Goal: Obtain resource: Obtain resource

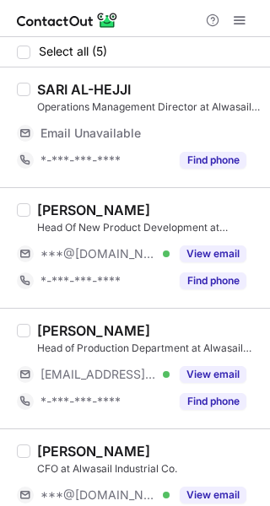
drag, startPoint x: 215, startPoint y: 249, endPoint x: 199, endPoint y: 327, distance: 79.3
click at [215, 251] on button "View email" at bounding box center [213, 254] width 67 height 17
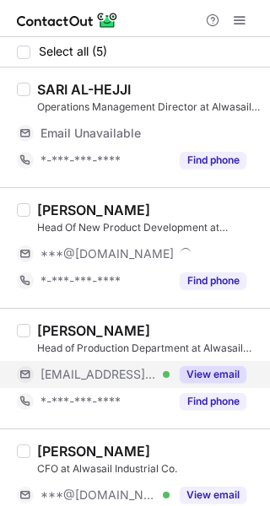
drag, startPoint x: 197, startPoint y: 367, endPoint x: 192, endPoint y: 259, distance: 108.1
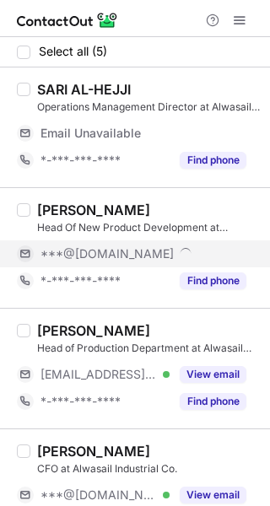
click at [197, 364] on div "View email" at bounding box center [208, 374] width 77 height 27
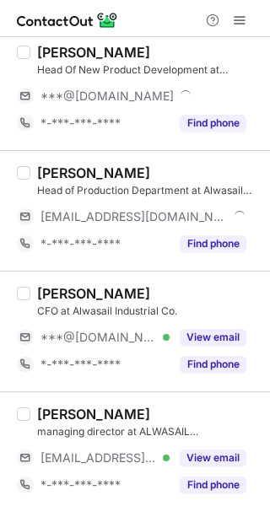
scroll to position [164, 0]
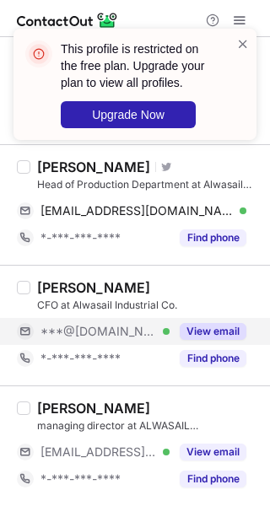
click at [209, 329] on button "View email" at bounding box center [213, 331] width 67 height 17
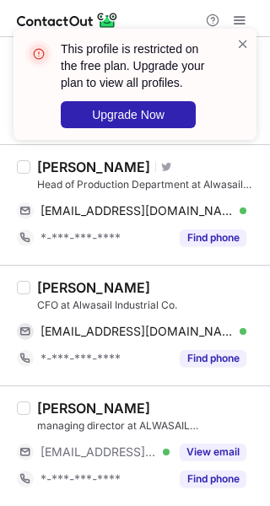
click at [62, 287] on div "Albukhari Abubakr" at bounding box center [93, 287] width 113 height 17
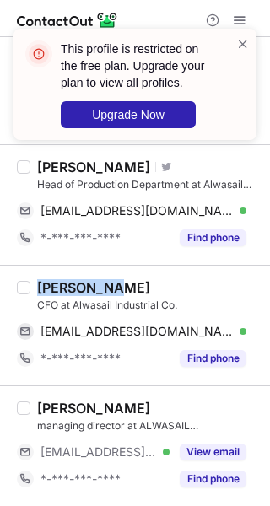
click at [62, 287] on div "Albukhari Abubakr" at bounding box center [93, 287] width 113 height 17
copy div "Albukhari"
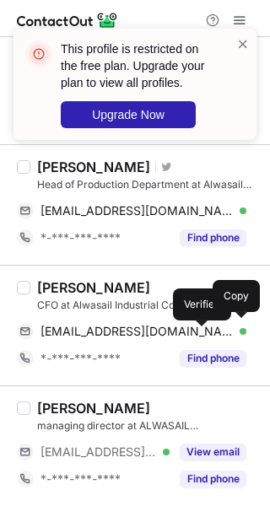
drag, startPoint x: 203, startPoint y: 333, endPoint x: 232, endPoint y: 307, distance: 39.5
click at [211, 327] on div "elbukharimb5@hotmail.com Verified" at bounding box center [144, 331] width 206 height 15
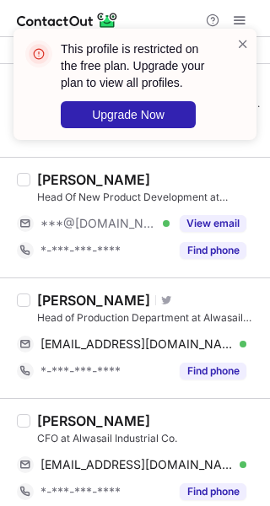
scroll to position [0, 0]
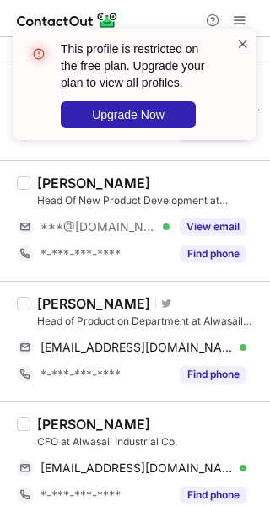
click at [245, 41] on span at bounding box center [243, 43] width 14 height 17
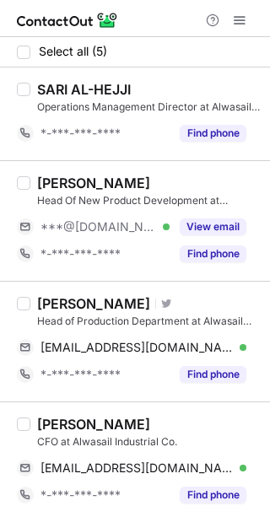
click at [57, 301] on div "Francisco Gagatiga" at bounding box center [93, 303] width 113 height 17
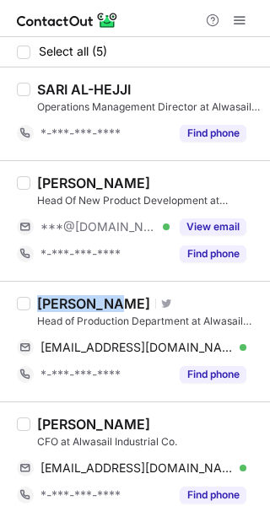
click at [57, 301] on div "Francisco Gagatiga" at bounding box center [93, 303] width 113 height 17
copy div "Francisco"
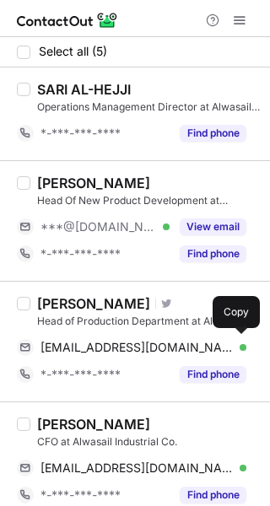
drag, startPoint x: 205, startPoint y: 344, endPoint x: 231, endPoint y: 328, distance: 30.7
click at [208, 342] on div "franzg1@hotmail.ph Verified" at bounding box center [144, 347] width 206 height 15
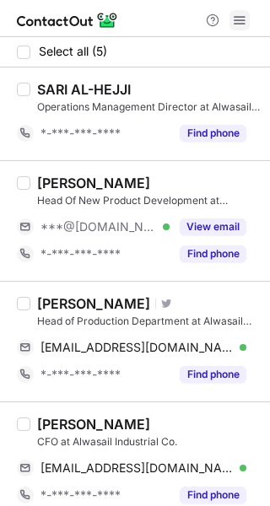
click at [230, 14] on button at bounding box center [240, 20] width 20 height 20
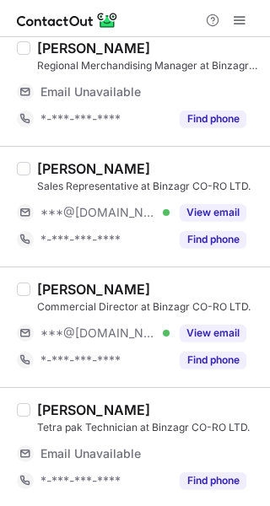
scroll to position [169, 0]
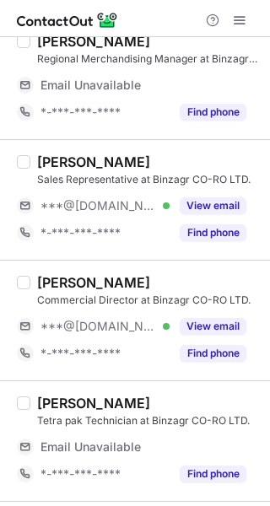
drag, startPoint x: 215, startPoint y: 209, endPoint x: 215, endPoint y: 286, distance: 76.8
click at [215, 214] on button "View email" at bounding box center [213, 205] width 67 height 17
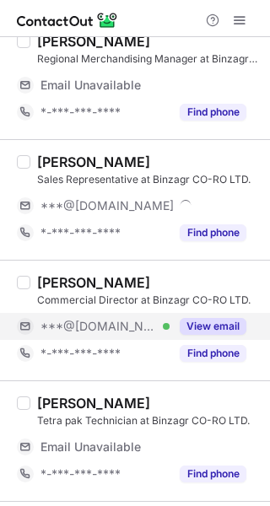
click at [209, 326] on button "View email" at bounding box center [213, 326] width 67 height 17
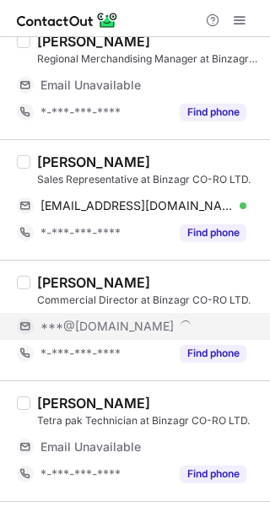
click at [81, 164] on div "Mohammed Abdualftah" at bounding box center [93, 162] width 113 height 17
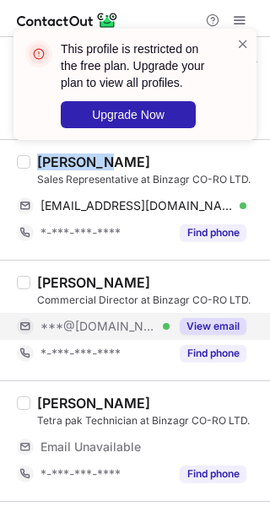
copy div "[PERSON_NAME]"
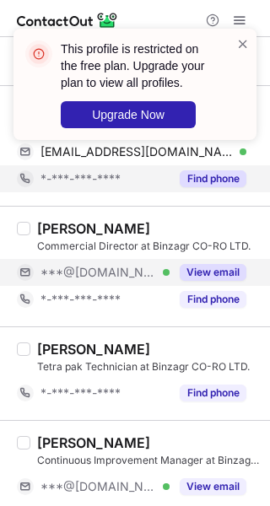
scroll to position [142, 0]
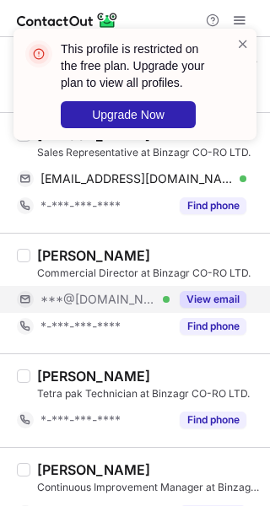
drag, startPoint x: 204, startPoint y: 196, endPoint x: 259, endPoint y: 194, distance: 54.9
click at [218, 195] on div "Find phone" at bounding box center [208, 205] width 77 height 27
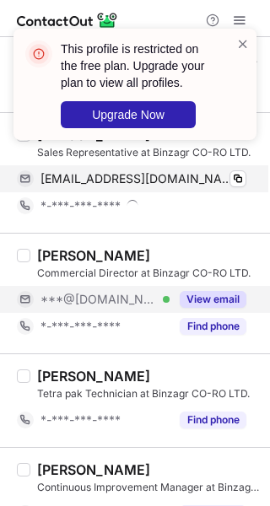
drag, startPoint x: 203, startPoint y: 180, endPoint x: 257, endPoint y: 172, distance: 53.7
click at [203, 179] on div "eltaibeltaib@gmail.com Verified" at bounding box center [144, 178] width 206 height 15
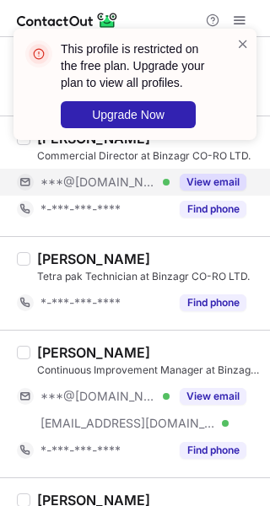
scroll to position [395, 0]
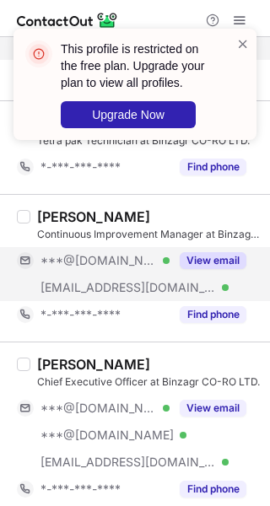
click at [206, 263] on button "View email" at bounding box center [213, 260] width 67 height 17
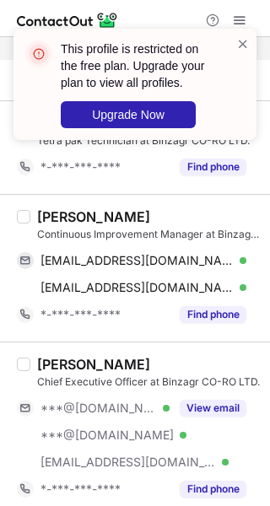
click at [60, 219] on div "Abdul Malik" at bounding box center [93, 216] width 113 height 17
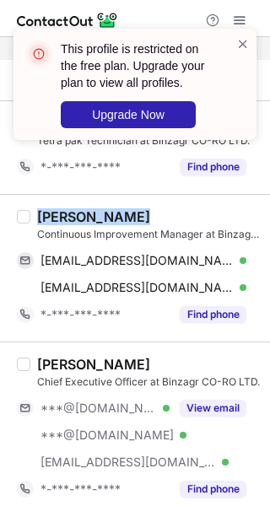
click at [60, 219] on div "Abdul Malik" at bounding box center [93, 216] width 113 height 17
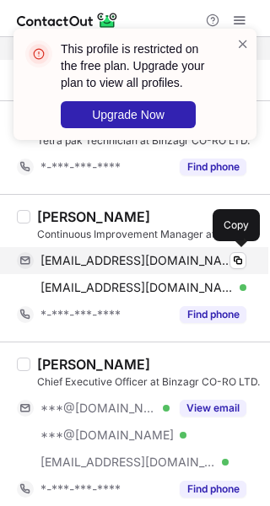
click at [199, 262] on div "raaymalik@gmail.com Verified" at bounding box center [144, 260] width 206 height 15
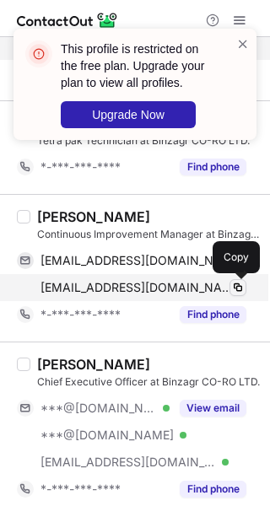
click at [235, 285] on span at bounding box center [238, 288] width 14 height 14
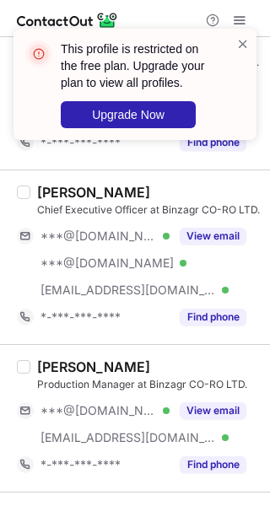
scroll to position [648, 0]
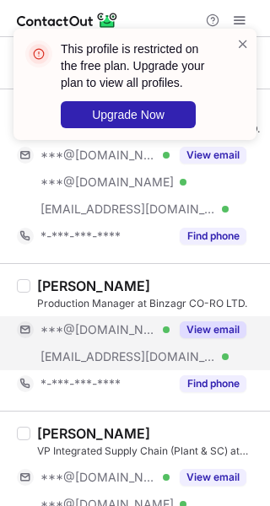
click at [207, 337] on button "View email" at bounding box center [213, 330] width 67 height 17
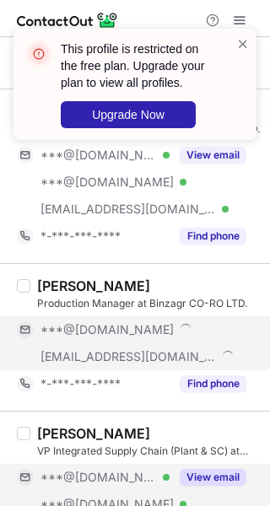
click at [223, 472] on button "View email" at bounding box center [213, 477] width 67 height 17
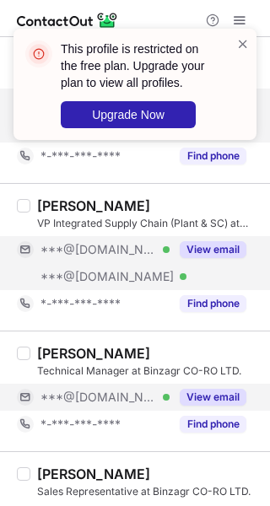
scroll to position [901, 0]
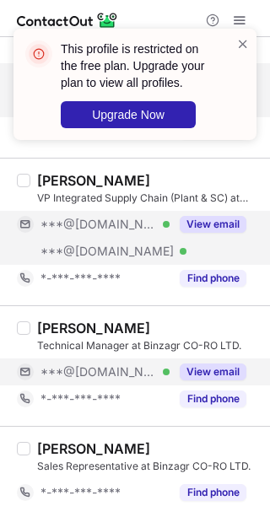
click at [203, 373] on button "View email" at bounding box center [213, 372] width 67 height 17
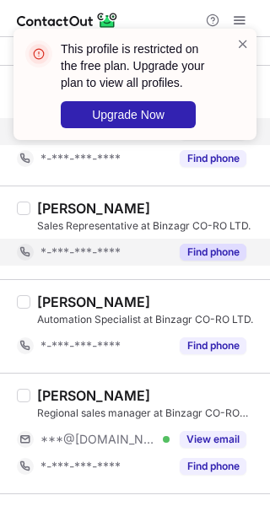
scroll to position [1323, 0]
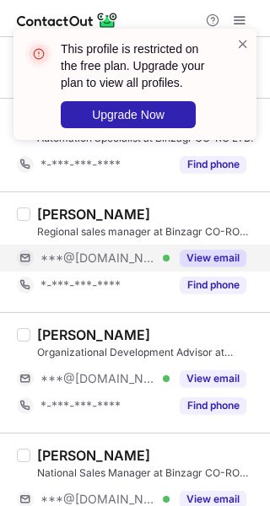
click at [207, 260] on button "View email" at bounding box center [213, 258] width 67 height 17
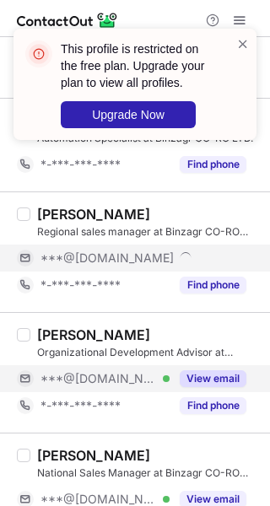
click at [203, 378] on button "View email" at bounding box center [213, 379] width 67 height 17
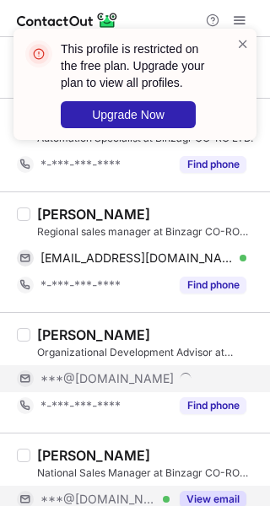
click at [195, 496] on button "View email" at bounding box center [213, 499] width 67 height 17
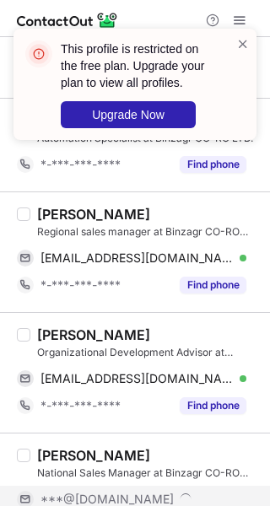
click at [62, 213] on div "Ahmed Al-Kadi" at bounding box center [93, 214] width 113 height 17
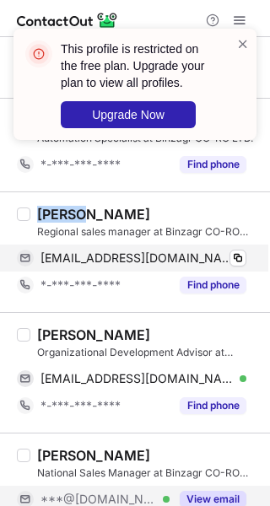
copy div "Ahmed"
drag, startPoint x: 199, startPoint y: 247, endPoint x: 224, endPoint y: 255, distance: 25.6
click at [199, 248] on div "aalkadi71@gmail.com Verified Copy" at bounding box center [132, 258] width 230 height 27
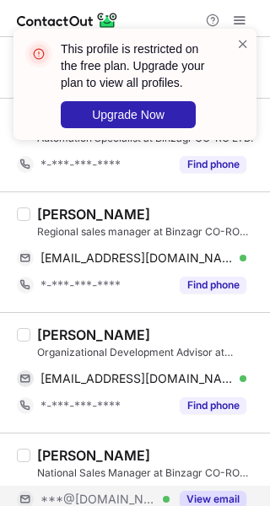
click at [51, 336] on div "Belal A." at bounding box center [93, 335] width 113 height 17
copy div "Belal"
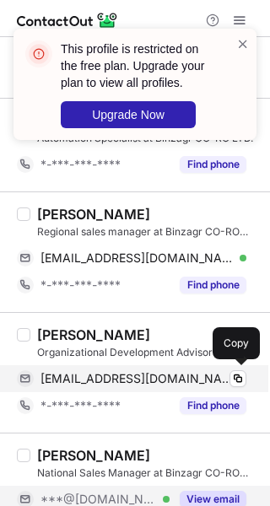
drag, startPoint x: 192, startPoint y: 374, endPoint x: 206, endPoint y: 373, distance: 13.5
click at [192, 373] on div "bilal.awin@yahoo.com Verified" at bounding box center [144, 378] width 206 height 15
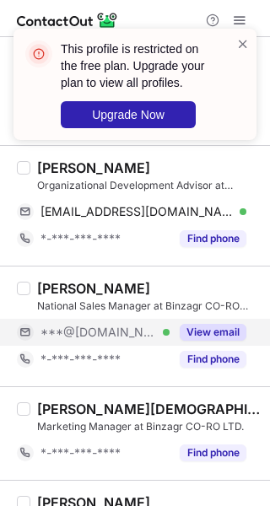
scroll to position [1577, 0]
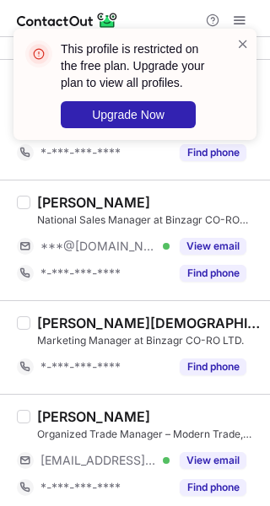
drag, startPoint x: 219, startPoint y: 251, endPoint x: 219, endPoint y: 333, distance: 82.7
click at [219, 251] on button "View email" at bounding box center [213, 246] width 67 height 17
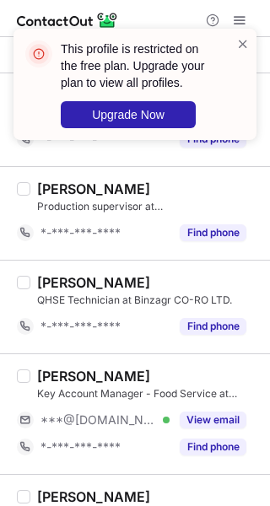
scroll to position [2336, 0]
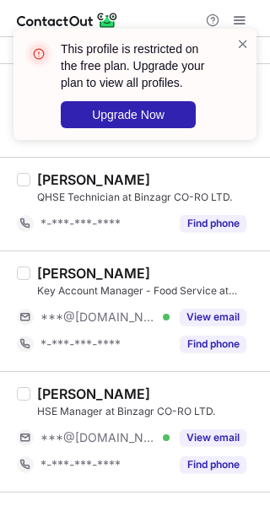
drag, startPoint x: 195, startPoint y: 325, endPoint x: 202, endPoint y: 416, distance: 91.4
click at [195, 329] on div "View email" at bounding box center [208, 317] width 77 height 27
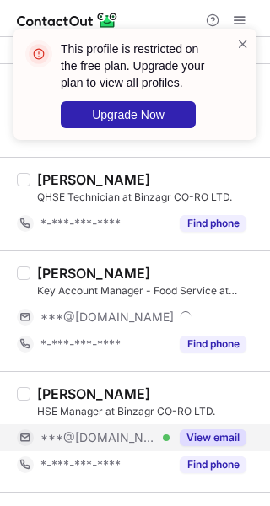
click at [201, 436] on button "View email" at bounding box center [213, 438] width 67 height 17
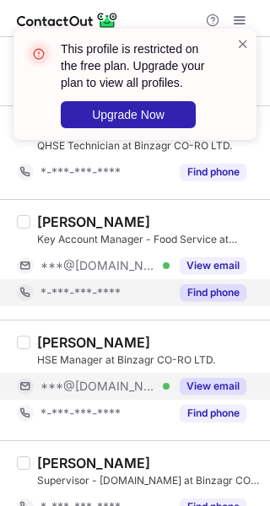
scroll to position [2416, 0]
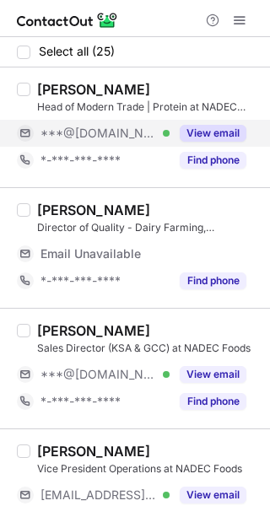
click at [213, 130] on button "View email" at bounding box center [213, 133] width 67 height 17
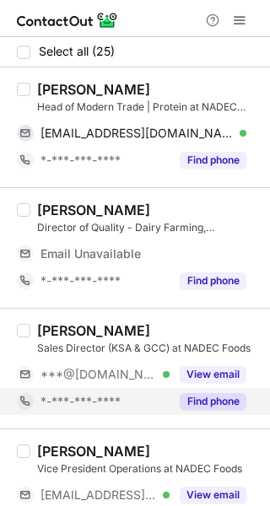
click at [191, 371] on button "View email" at bounding box center [213, 374] width 67 height 17
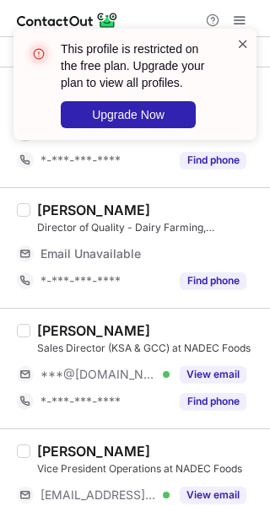
click at [246, 43] on span at bounding box center [243, 43] width 14 height 17
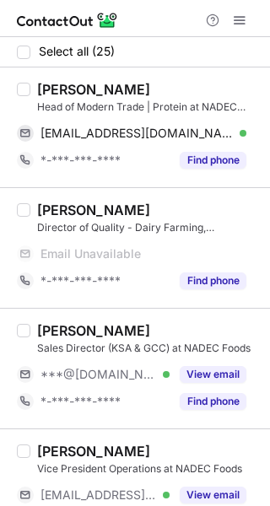
click at [52, 87] on div "[PERSON_NAME]" at bounding box center [93, 89] width 113 height 17
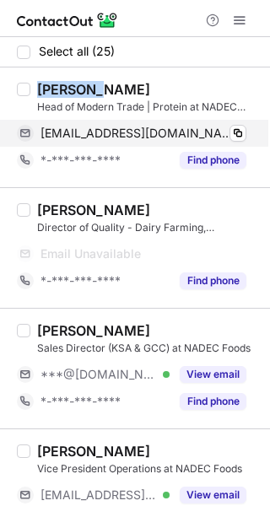
copy div "[PERSON_NAME]"
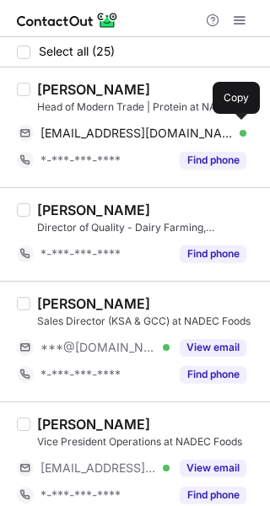
drag, startPoint x: 197, startPoint y: 129, endPoint x: 262, endPoint y: 139, distance: 64.9
click at [199, 129] on div "mahmoudfouad@live.com Verified" at bounding box center [144, 133] width 206 height 15
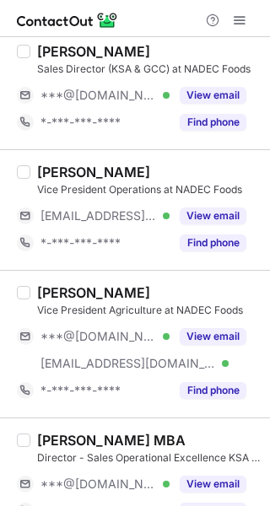
scroll to position [253, 0]
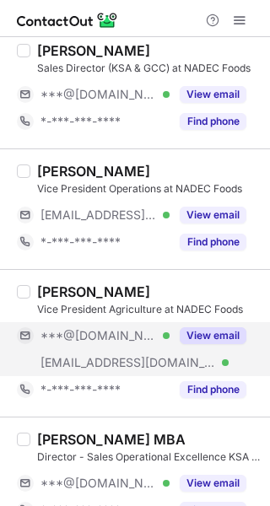
click at [208, 327] on button "View email" at bounding box center [213, 335] width 67 height 17
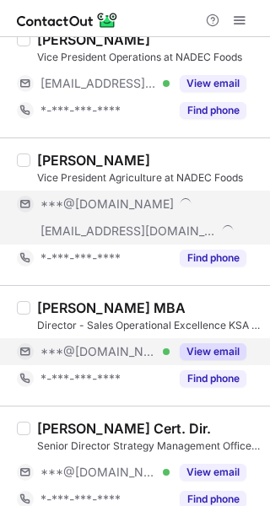
scroll to position [422, 0]
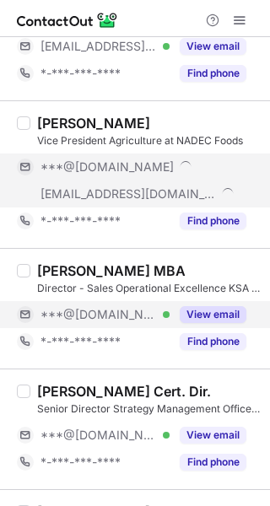
click at [214, 319] on button "View email" at bounding box center [213, 314] width 67 height 17
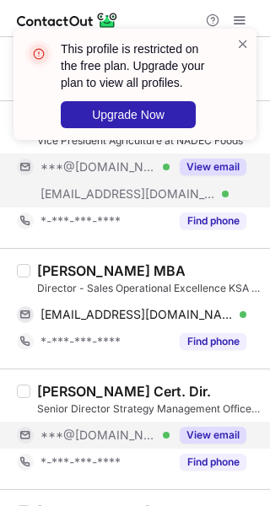
click at [205, 432] on button "View email" at bounding box center [213, 435] width 67 height 17
click at [48, 277] on div "Hisham Farhat MBA" at bounding box center [111, 270] width 149 height 17
copy div "Hisham"
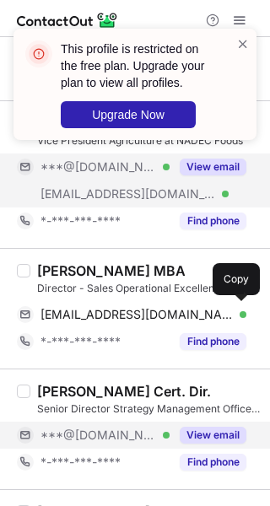
drag, startPoint x: 195, startPoint y: 308, endPoint x: 268, endPoint y: 308, distance: 72.6
click at [202, 308] on div "hishamafarhat@gmail.com Verified" at bounding box center [144, 314] width 206 height 15
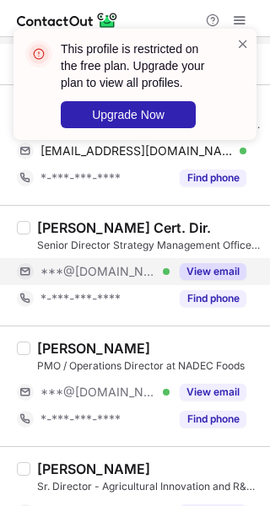
scroll to position [675, 0]
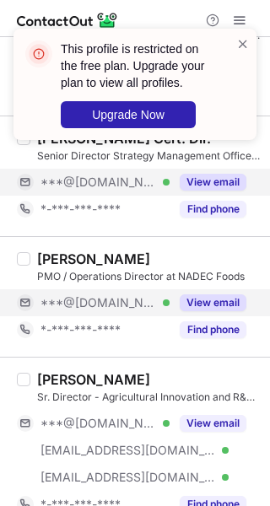
click at [209, 299] on button "View email" at bounding box center [213, 303] width 67 height 17
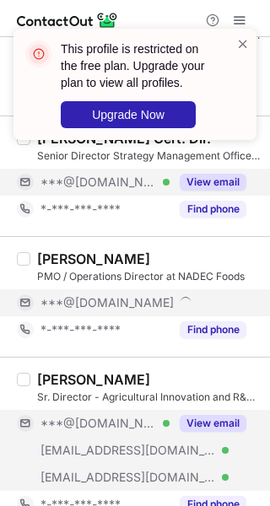
click at [203, 417] on button "View email" at bounding box center [213, 423] width 67 height 17
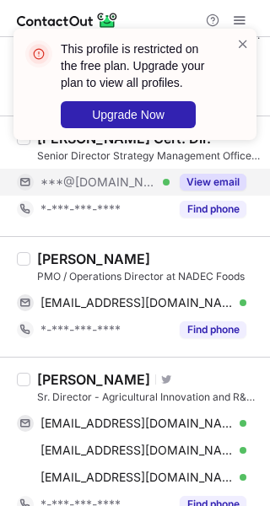
click at [62, 261] on div "Haitham Yehia" at bounding box center [93, 259] width 113 height 17
copy div "Haitham"
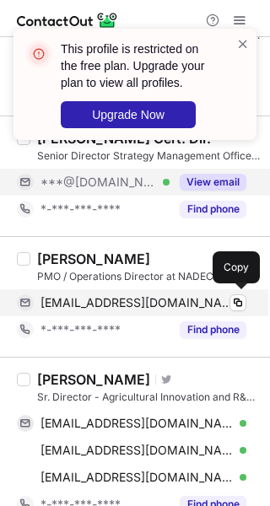
drag, startPoint x: 195, startPoint y: 300, endPoint x: 255, endPoint y: 295, distance: 60.1
click at [197, 300] on span "haithamahmed8@yahoo.com" at bounding box center [137, 302] width 193 height 15
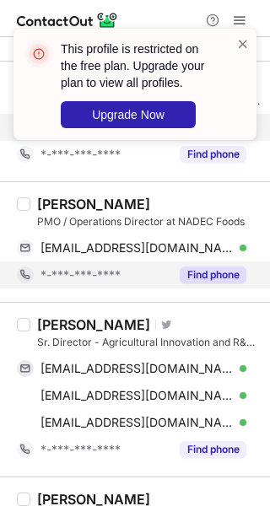
scroll to position [760, 0]
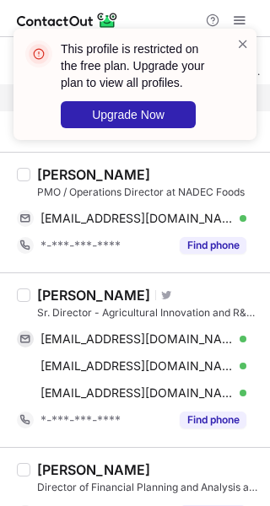
click at [57, 296] on div "Marco Brini" at bounding box center [93, 295] width 113 height 17
copy div "Marco"
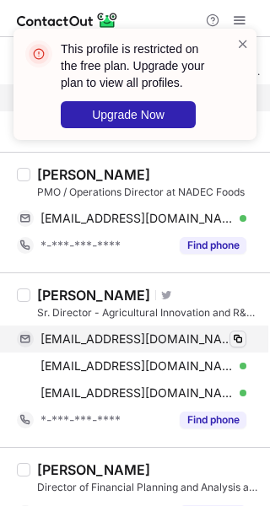
drag, startPoint x: 183, startPoint y: 338, endPoint x: 242, endPoint y: 338, distance: 59.1
click at [185, 339] on div "mrcbrini@gmail.com Verified" at bounding box center [144, 339] width 206 height 15
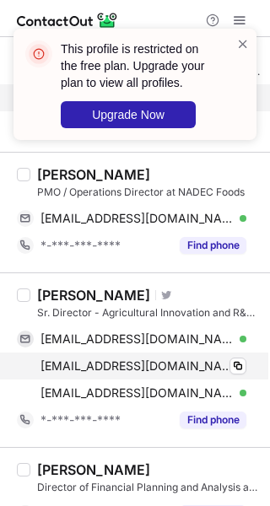
drag, startPoint x: 197, startPoint y: 364, endPoint x: 263, endPoint y: 361, distance: 65.9
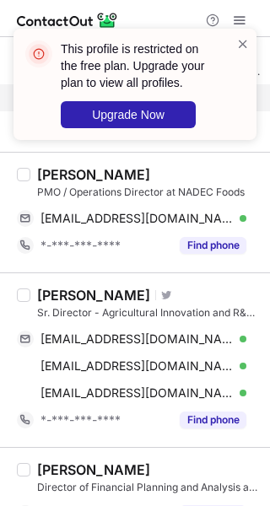
click at [198, 364] on div "brini@enveve.com Verified" at bounding box center [144, 366] width 206 height 15
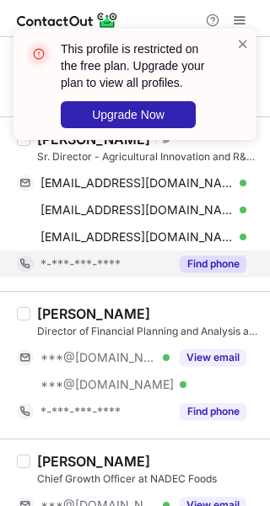
scroll to position [1013, 0]
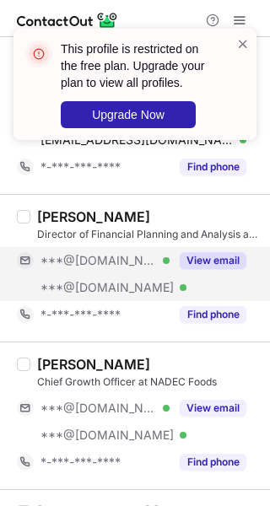
click at [218, 259] on button "View email" at bounding box center [213, 260] width 67 height 17
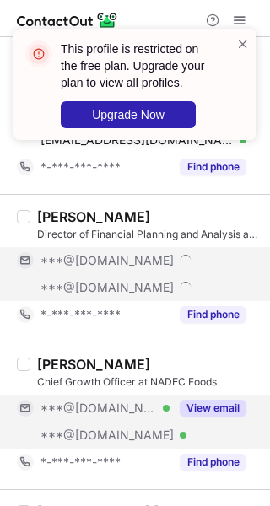
click at [208, 398] on div "View email" at bounding box center [208, 408] width 77 height 27
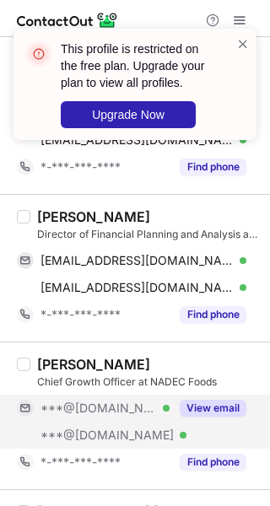
click at [48, 215] on div "Safrin Sadik" at bounding box center [93, 216] width 113 height 17
click at [46, 214] on div "Safrin Sadik" at bounding box center [93, 216] width 113 height 17
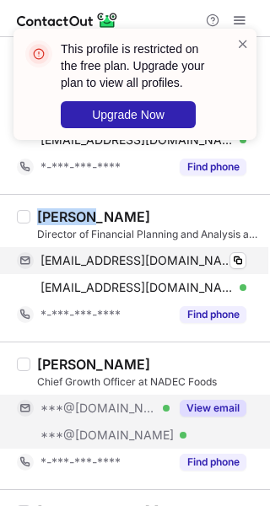
copy div "Safrin"
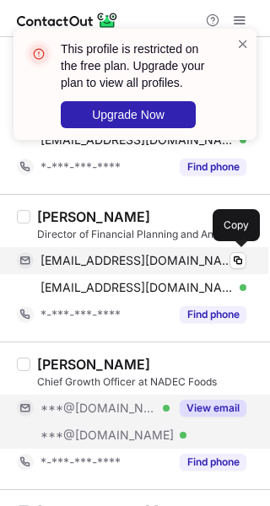
drag, startPoint x: 195, startPoint y: 258, endPoint x: 209, endPoint y: 268, distance: 17.1
click at [195, 258] on div "safrinsadik@gmail.com Verified" at bounding box center [144, 260] width 206 height 15
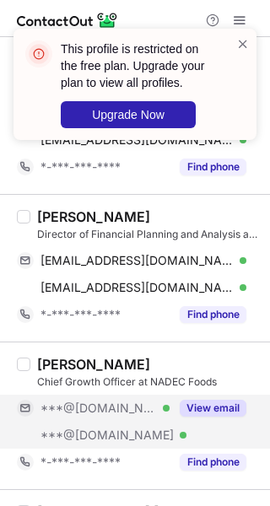
drag, startPoint x: 180, startPoint y: 276, endPoint x: 269, endPoint y: 299, distance: 92.3
click at [188, 279] on div "msmsafrin@yahoo.com Verified Copy" at bounding box center [132, 287] width 230 height 27
click at [218, 398] on div "View email" at bounding box center [208, 408] width 77 height 27
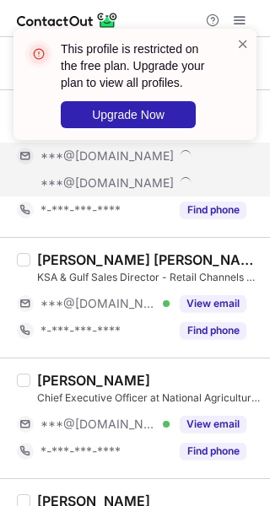
scroll to position [1266, 0]
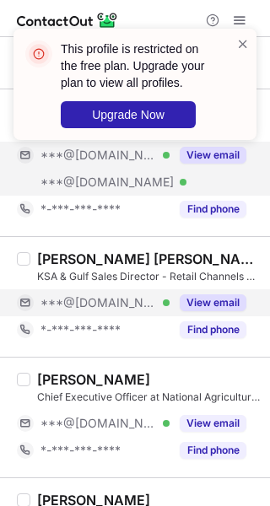
click at [204, 304] on button "View email" at bounding box center [213, 303] width 67 height 17
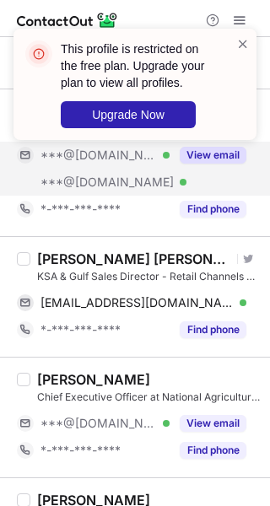
click at [73, 257] on div "Mohamed Anwar Zaki, MBA" at bounding box center [134, 259] width 195 height 17
copy div "Mohamed"
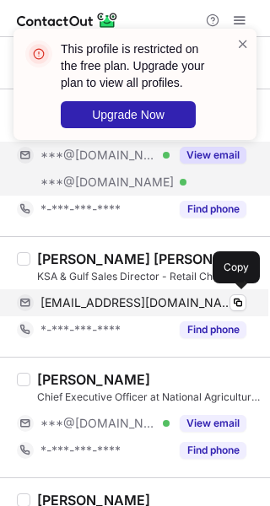
click at [193, 298] on span "mohamed_anwar111@yahoo.com" at bounding box center [137, 302] width 193 height 15
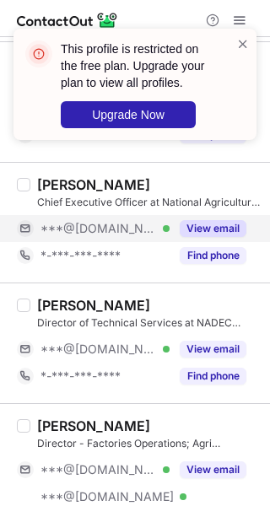
scroll to position [1519, 0]
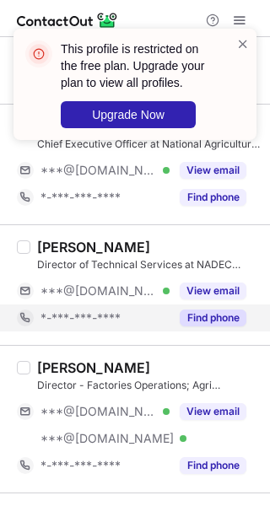
drag, startPoint x: 192, startPoint y: 287, endPoint x: 204, endPoint y: 322, distance: 36.8
click at [192, 287] on button "View email" at bounding box center [213, 291] width 67 height 17
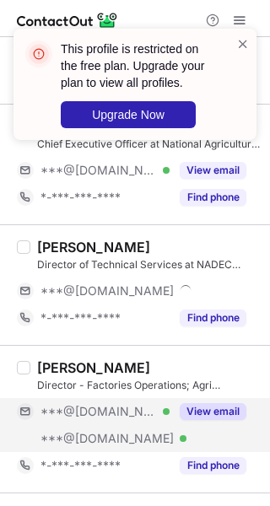
click at [216, 415] on button "View email" at bounding box center [213, 411] width 67 height 17
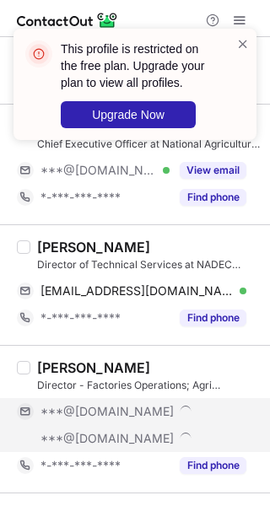
click at [59, 248] on div "Gasser Shasha" at bounding box center [93, 247] width 113 height 17
copy div "Gasser"
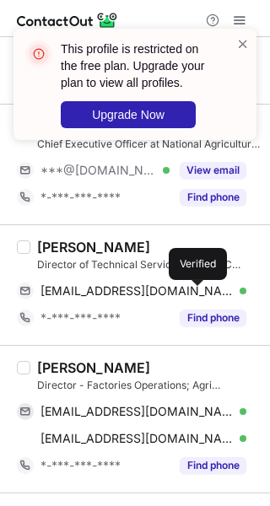
drag, startPoint x: 198, startPoint y: 293, endPoint x: 268, endPoint y: 303, distance: 70.8
click at [199, 293] on div "gassershasha@gmail.com Verified" at bounding box center [144, 291] width 206 height 15
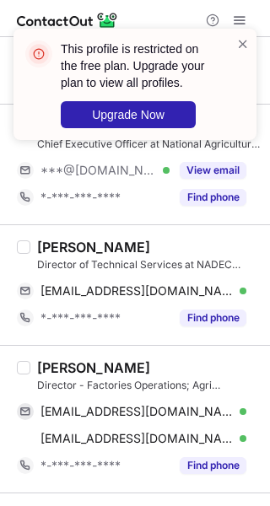
click at [68, 364] on div "Mohammad Ismail Hasnawi" at bounding box center [93, 368] width 113 height 17
copy div "Mohammad"
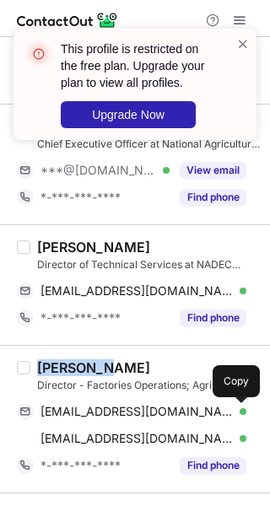
drag, startPoint x: 231, startPoint y: 413, endPoint x: 266, endPoint y: 409, distance: 34.8
click at [233, 413] on span at bounding box center [238, 412] width 14 height 14
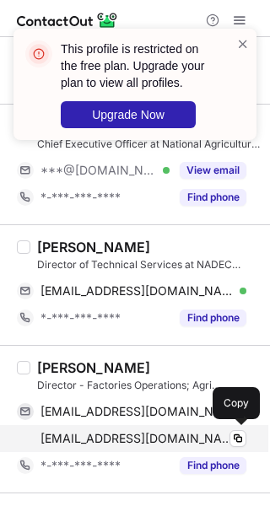
drag, startPoint x: 216, startPoint y: 426, endPoint x: 260, endPoint y: 425, distance: 43.9
click at [215, 425] on div "mhasnawi@hotmail.com Verified Copy" at bounding box center [132, 438] width 230 height 27
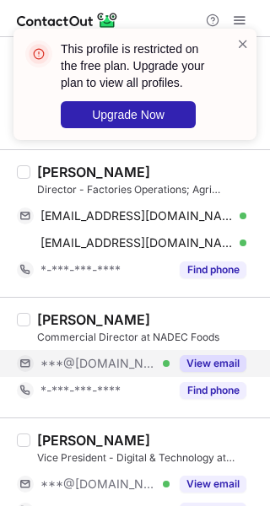
scroll to position [1772, 0]
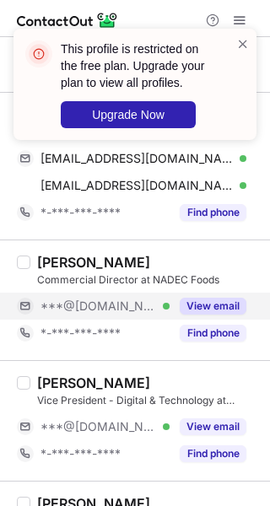
click at [205, 307] on button "View email" at bounding box center [213, 306] width 67 height 17
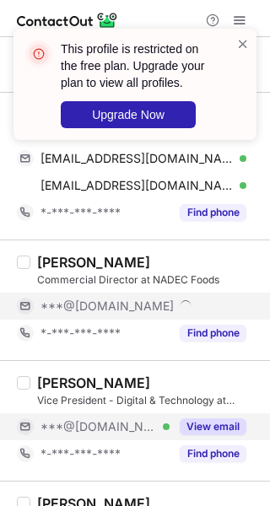
click at [198, 433] on button "View email" at bounding box center [213, 427] width 67 height 17
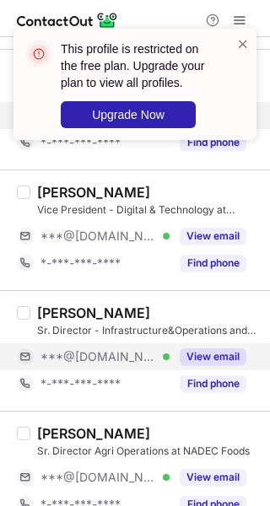
scroll to position [2026, 0]
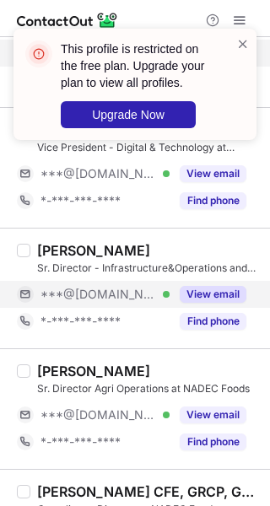
click at [210, 292] on button "View email" at bounding box center [213, 294] width 67 height 17
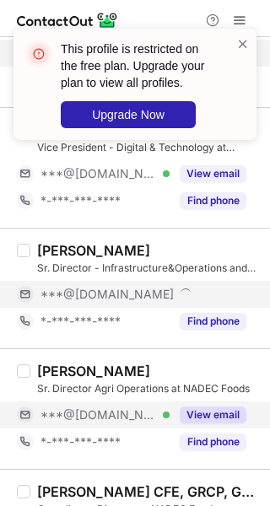
click at [186, 419] on button "View email" at bounding box center [213, 415] width 67 height 17
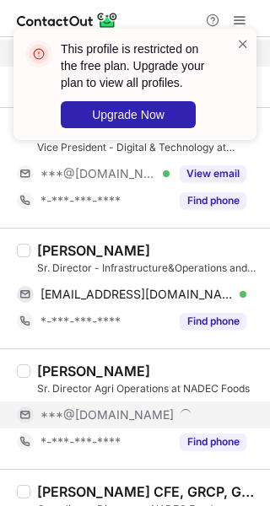
click at [68, 249] on div "Mohammed AL Ojaian" at bounding box center [93, 250] width 113 height 17
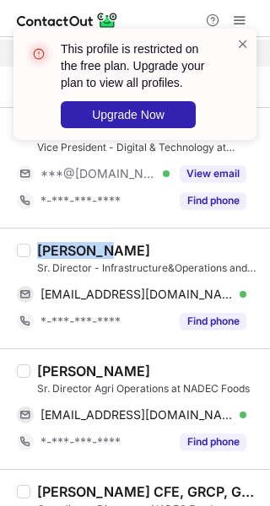
copy div "Mohammed"
drag, startPoint x: 175, startPoint y: 289, endPoint x: 257, endPoint y: 344, distance: 98.1
click at [176, 293] on span "mmaao_2006@hotmail.com" at bounding box center [137, 294] width 193 height 15
click at [42, 367] on div "Milad Abboud" at bounding box center [93, 371] width 113 height 17
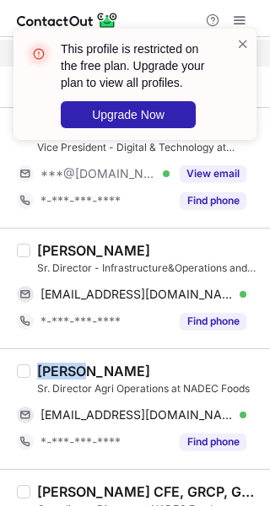
click at [42, 367] on div "Milad Abboud" at bounding box center [93, 371] width 113 height 17
copy div "Milad"
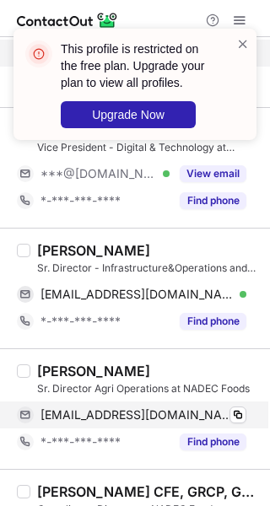
drag, startPoint x: 220, startPoint y: 413, endPoint x: 265, endPoint y: 422, distance: 45.7
click at [223, 413] on div "milad_abboud@hotmail.com Verified" at bounding box center [144, 415] width 206 height 15
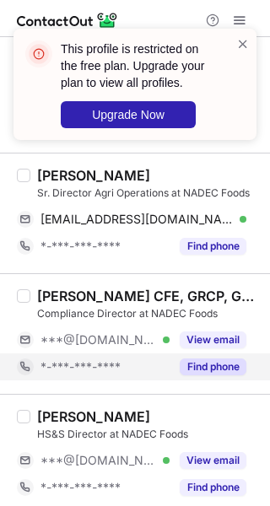
scroll to position [2279, 0]
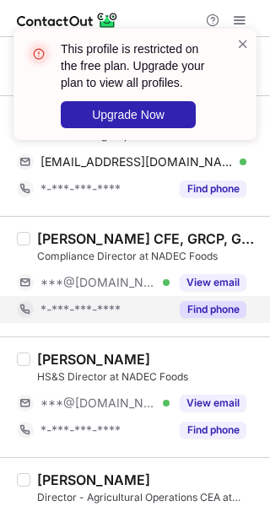
drag, startPoint x: 214, startPoint y: 285, endPoint x: 214, endPoint y: 322, distance: 36.3
click at [214, 285] on button "View email" at bounding box center [213, 282] width 67 height 17
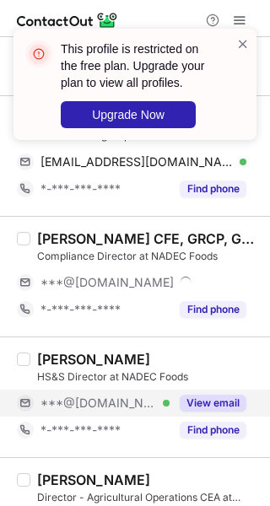
click at [211, 406] on button "View email" at bounding box center [213, 403] width 67 height 17
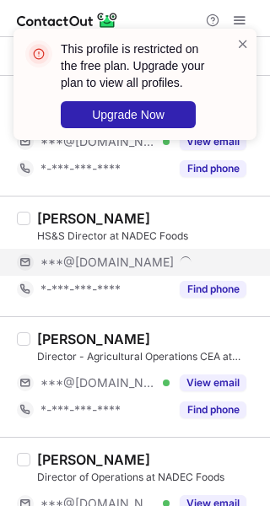
scroll to position [2448, 0]
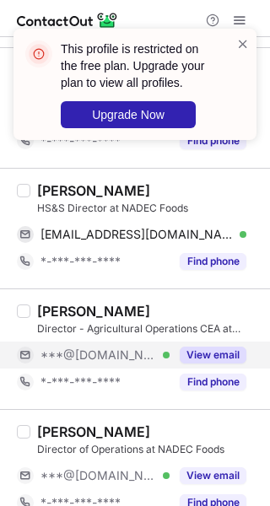
click at [225, 354] on button "View email" at bounding box center [213, 355] width 67 height 17
drag, startPoint x: 200, startPoint y: 474, endPoint x: 145, endPoint y: 338, distance: 147.3
click at [200, 469] on button "View email" at bounding box center [213, 476] width 67 height 17
click at [49, 190] on div "Mark Chivers" at bounding box center [93, 190] width 113 height 17
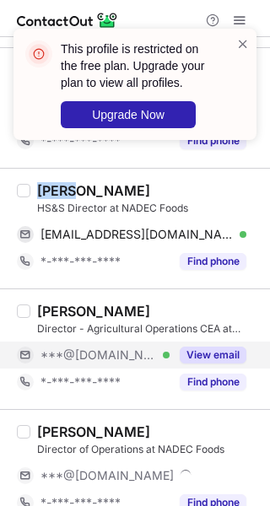
drag, startPoint x: 49, startPoint y: 190, endPoint x: 227, endPoint y: 268, distance: 194.6
click at [52, 191] on div "Mark Chivers" at bounding box center [93, 190] width 113 height 17
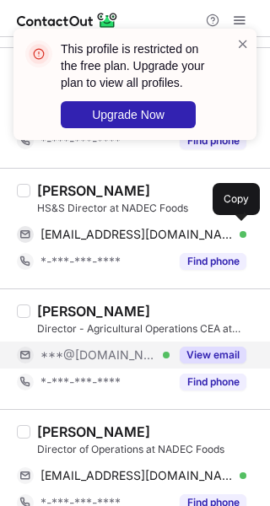
drag, startPoint x: 204, startPoint y: 235, endPoint x: 252, endPoint y: 267, distance: 57.1
click at [204, 235] on div "chiversm50@gmail.com Verified" at bounding box center [144, 234] width 206 height 15
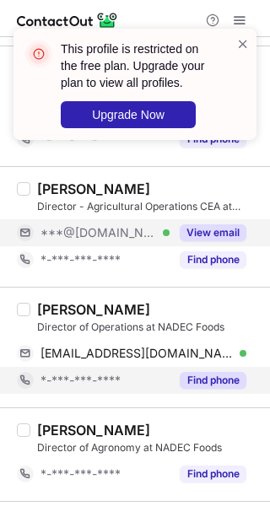
scroll to position [2616, 0]
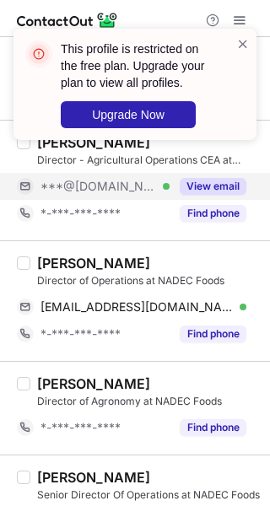
click at [66, 265] on div "Russell Belcher" at bounding box center [93, 263] width 113 height 17
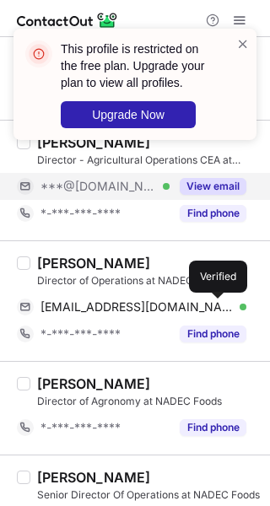
drag, startPoint x: 219, startPoint y: 306, endPoint x: 260, endPoint y: 327, distance: 46.4
click at [240, 309] on div at bounding box center [243, 307] width 7 height 7
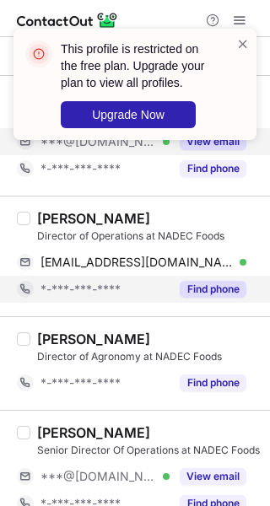
scroll to position [2686, 0]
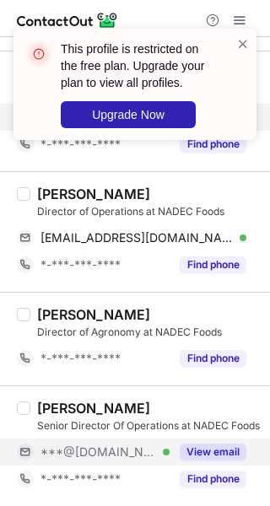
click at [208, 441] on div "View email" at bounding box center [208, 452] width 77 height 27
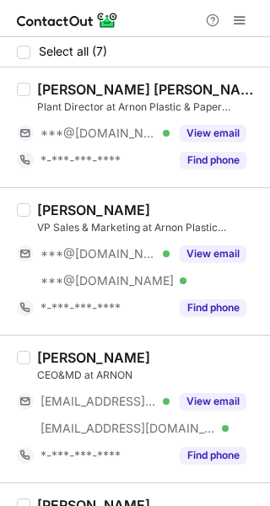
drag, startPoint x: 219, startPoint y: 132, endPoint x: 214, endPoint y: 223, distance: 91.3
click at [219, 133] on button "View email" at bounding box center [213, 133] width 67 height 17
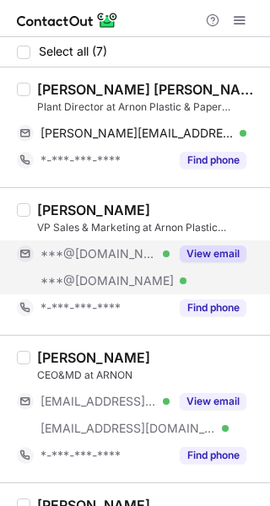
click at [212, 263] on div "View email" at bounding box center [208, 254] width 77 height 27
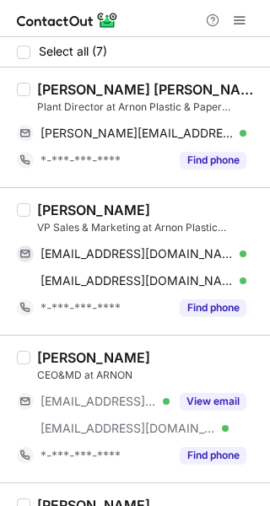
click at [50, 86] on div "[PERSON_NAME] [PERSON_NAME]" at bounding box center [148, 89] width 223 height 17
click at [50, 86] on div "Omar S. AlQahtani" at bounding box center [148, 89] width 223 height 17
copy div "Omar"
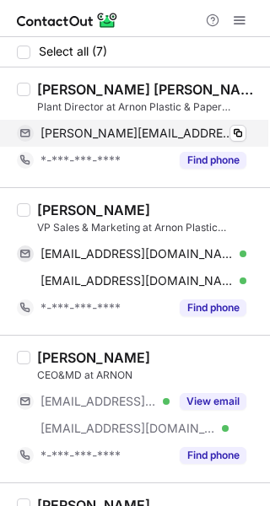
click at [170, 127] on div "omar.s.q@hotmail.com Verified" at bounding box center [144, 133] width 206 height 15
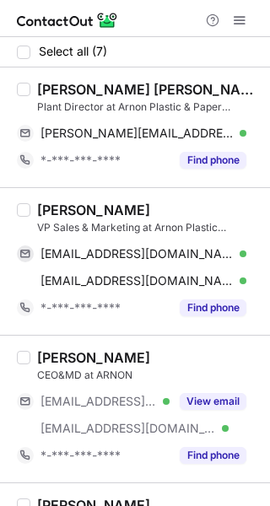
click at [41, 207] on div "Salah Shqair" at bounding box center [93, 210] width 113 height 17
copy div "Salah"
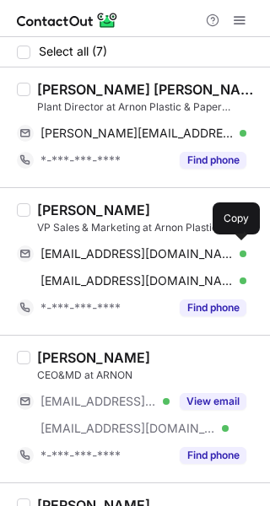
drag, startPoint x: 166, startPoint y: 246, endPoint x: 262, endPoint y: 259, distance: 96.3
click at [172, 248] on div "salahshqair@gmail.com Verified Copy" at bounding box center [132, 254] width 230 height 27
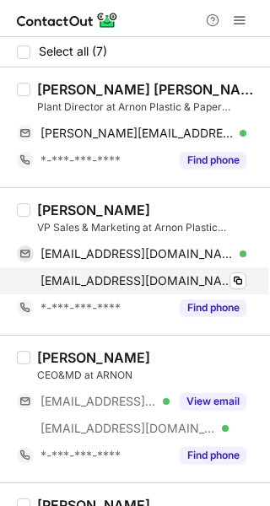
click at [208, 276] on div "salah.shqair@yahoo.com Verified" at bounding box center [144, 280] width 206 height 15
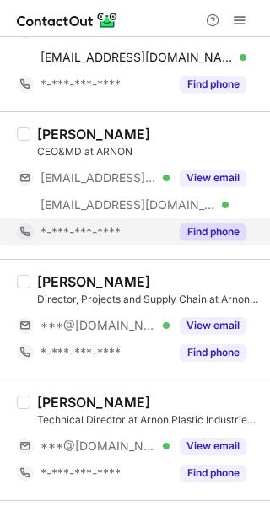
scroll to position [253, 0]
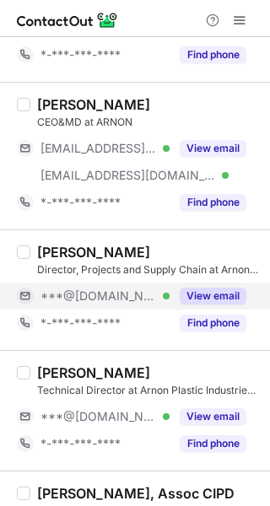
click at [216, 288] on button "View email" at bounding box center [213, 296] width 67 height 17
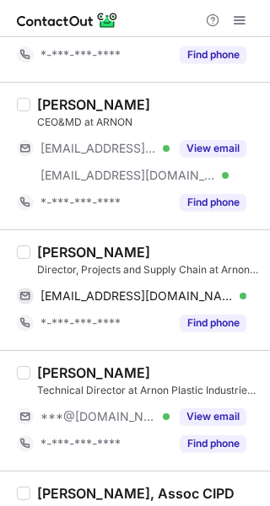
drag, startPoint x: 189, startPoint y: 414, endPoint x: 164, endPoint y: 352, distance: 66.6
click at [190, 414] on button "View email" at bounding box center [213, 417] width 67 height 17
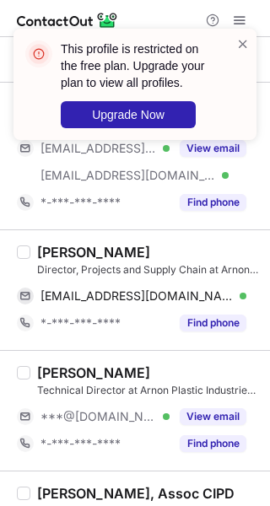
click at [39, 247] on div "[PERSON_NAME]" at bounding box center [93, 252] width 113 height 17
copy div "Ali"
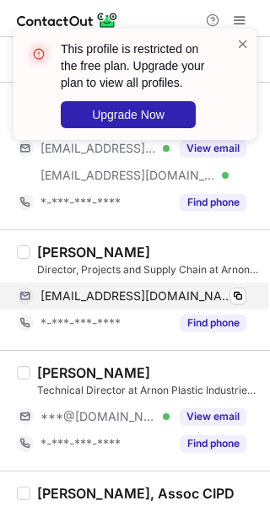
click at [225, 286] on div "eiewah@hotmail.com Verified Copy" at bounding box center [132, 296] width 230 height 27
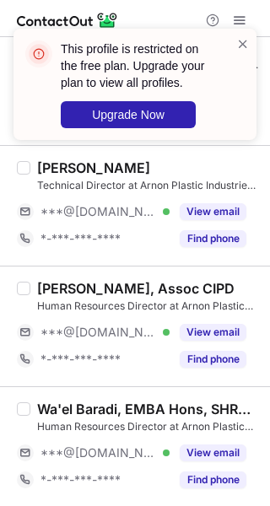
scroll to position [459, 0]
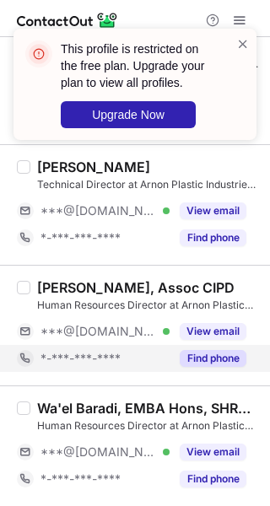
drag, startPoint x: 203, startPoint y: 324, endPoint x: 213, endPoint y: 365, distance: 42.4
click at [203, 324] on button "View email" at bounding box center [213, 331] width 67 height 17
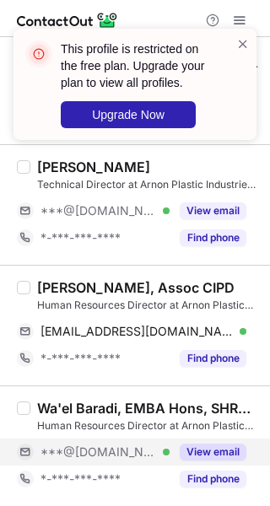
click at [201, 457] on button "View email" at bounding box center [213, 452] width 67 height 17
click at [56, 286] on div "[PERSON_NAME], Assoc CIPD" at bounding box center [135, 287] width 197 height 17
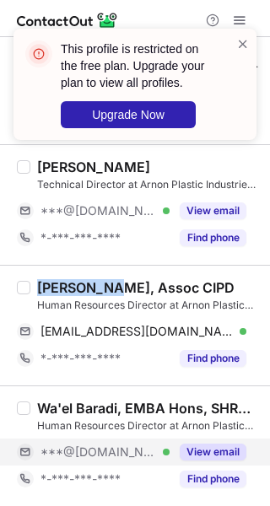
click at [56, 286] on div "[PERSON_NAME], Assoc CIPD" at bounding box center [135, 287] width 197 height 17
copy div "Abdulaziz"
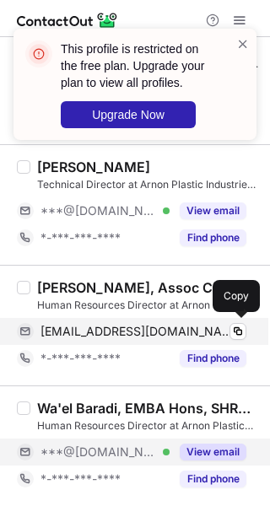
drag, startPoint x: 186, startPoint y: 333, endPoint x: 261, endPoint y: 332, distance: 75.1
click at [190, 332] on div "alkhaldislr@gmail.com Verified" at bounding box center [144, 331] width 206 height 15
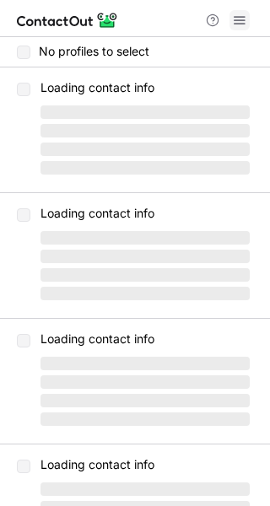
click at [240, 23] on span at bounding box center [240, 21] width 14 height 14
